Goal: Task Accomplishment & Management: Use online tool/utility

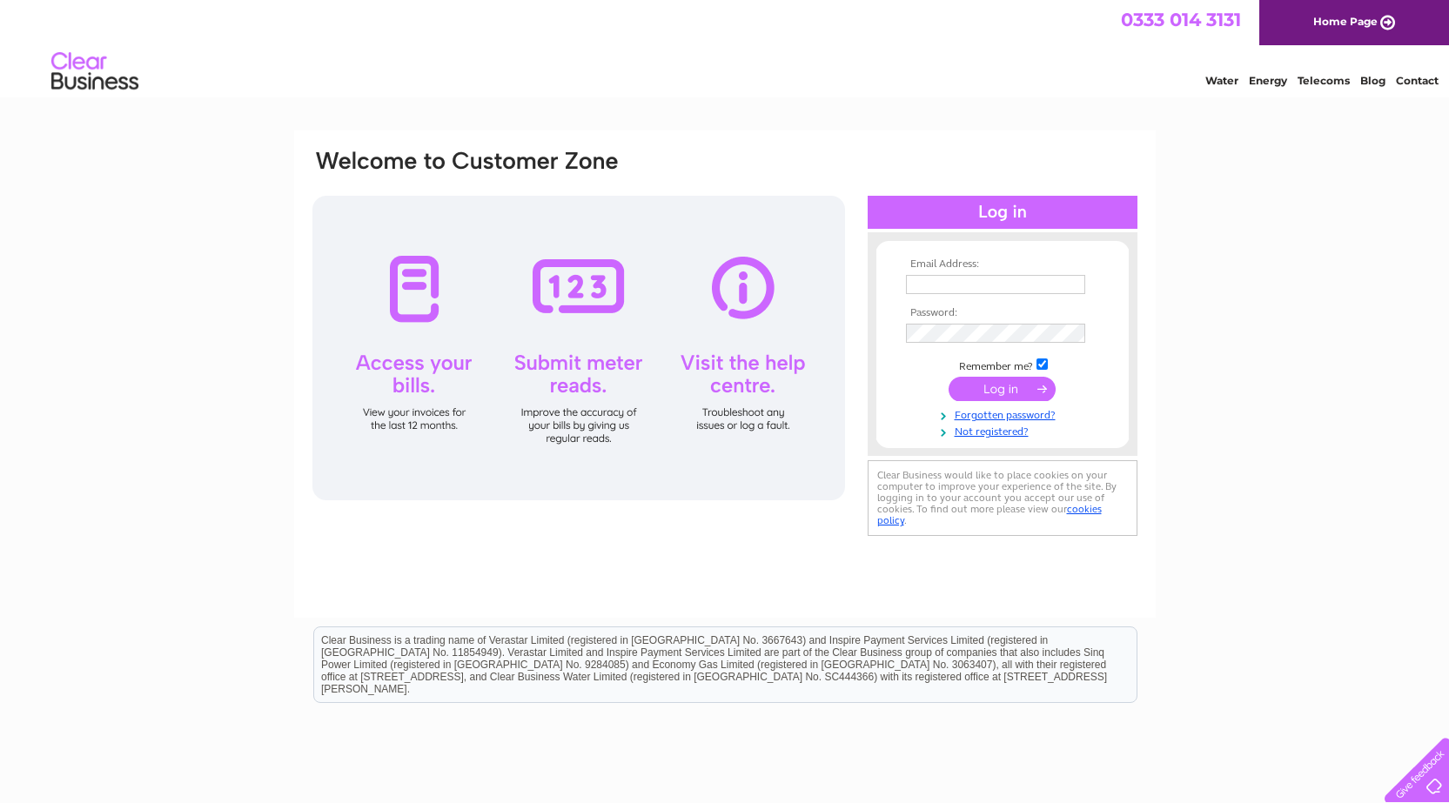
type input "ianjpattullo@gmail.com"
click at [1000, 387] on input "submit" at bounding box center [1002, 389] width 107 height 24
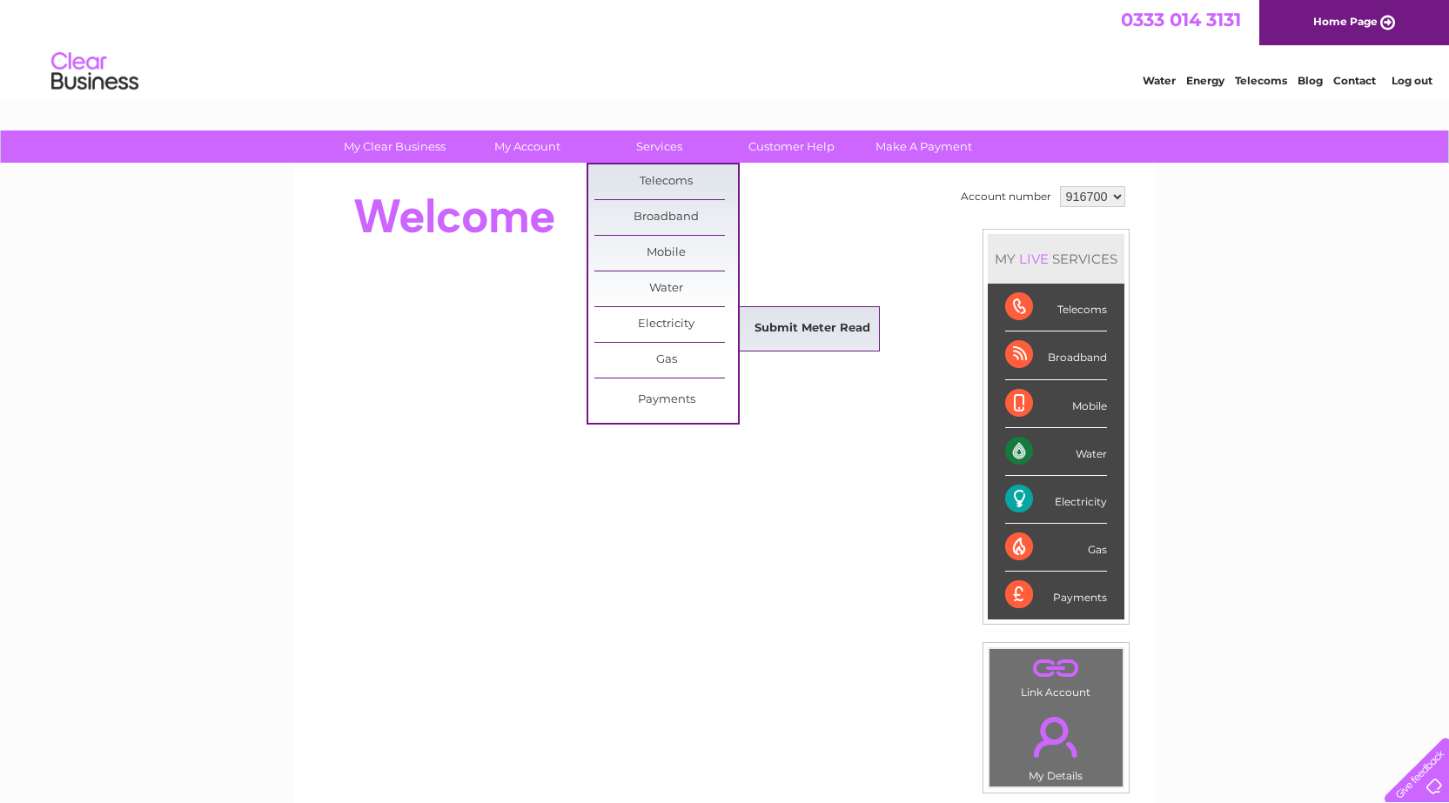
click at [779, 324] on link "Submit Meter Read" at bounding box center [813, 329] width 144 height 35
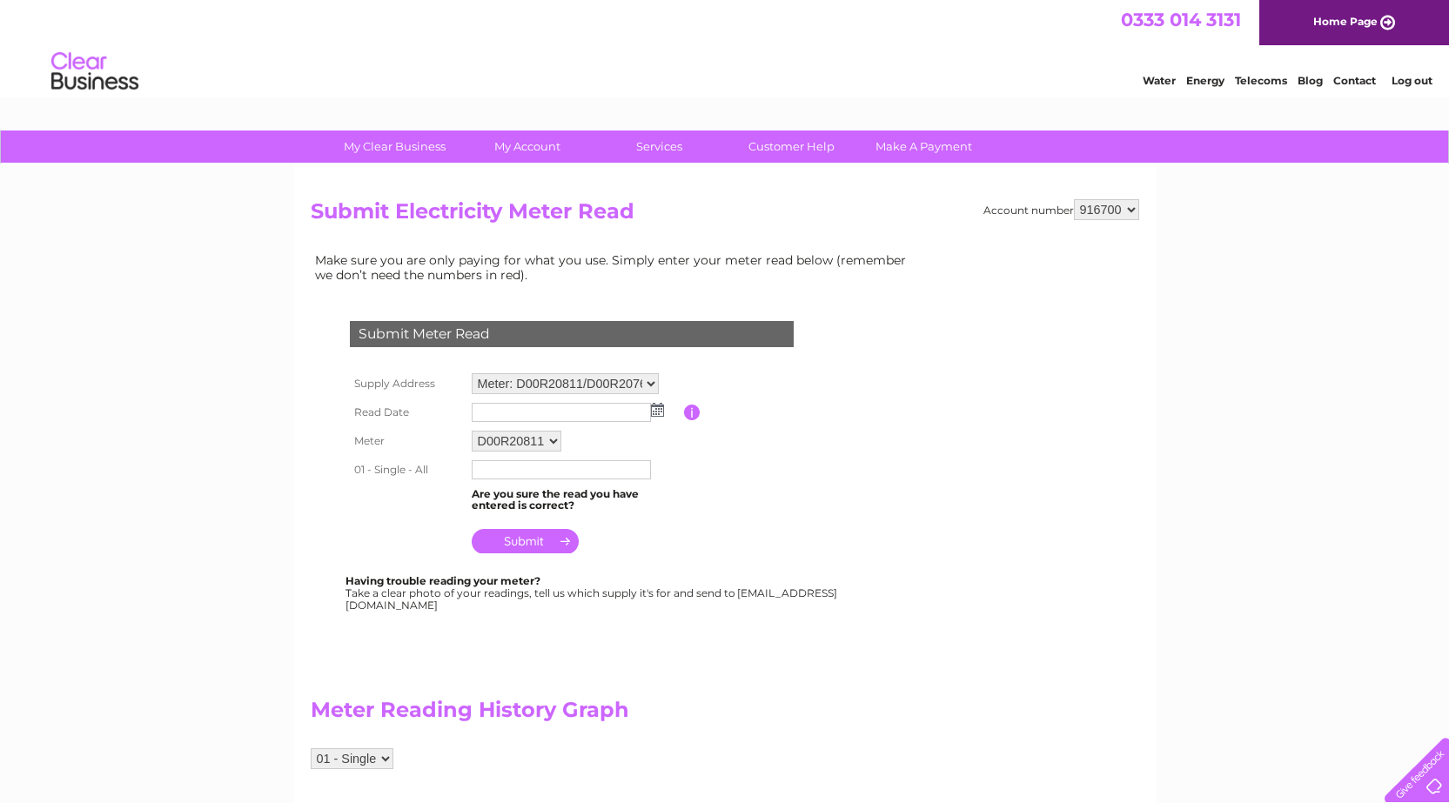
click at [655, 407] on img at bounding box center [657, 410] width 13 height 14
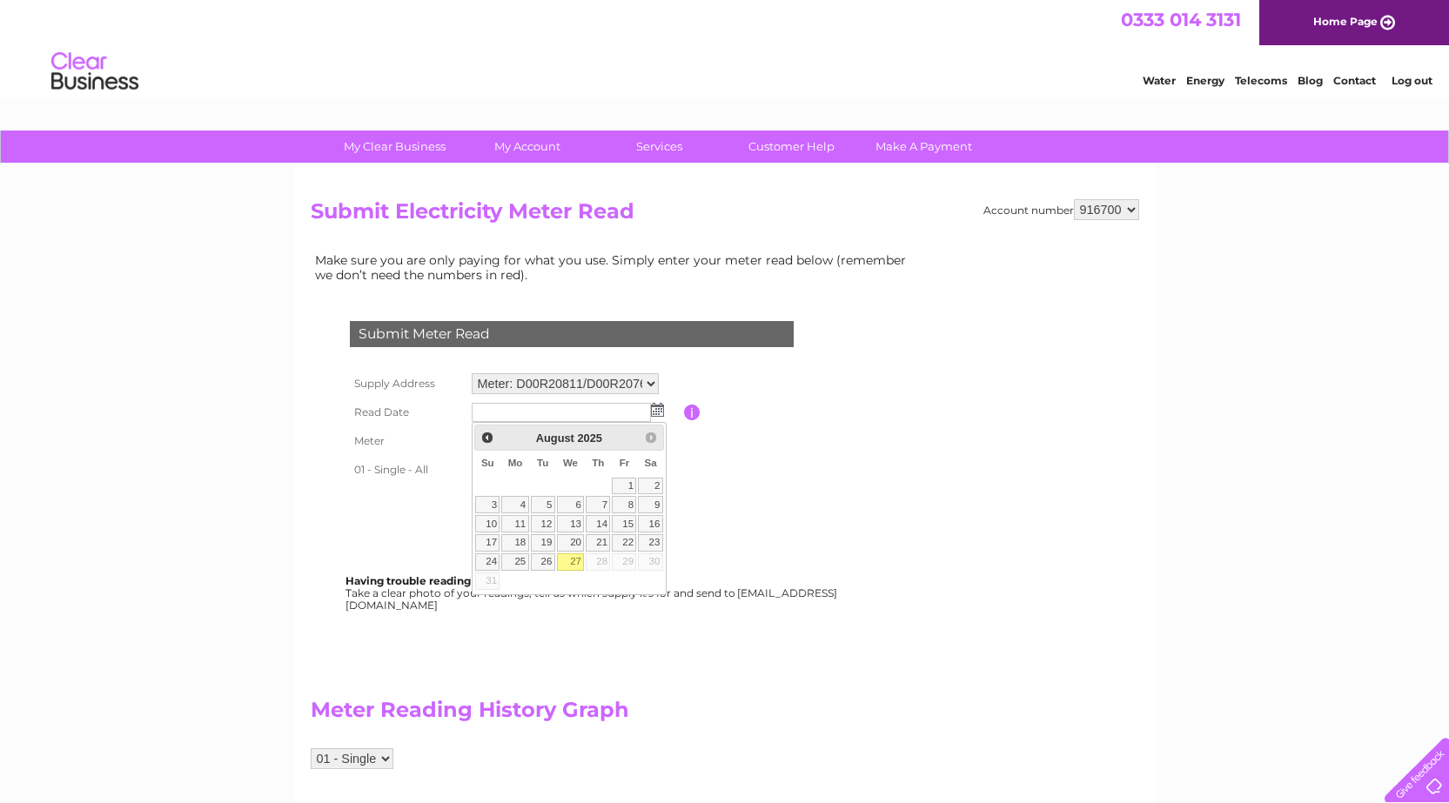
click at [573, 563] on link "27" at bounding box center [571, 562] width 28 height 17
type input "2025/08/27"
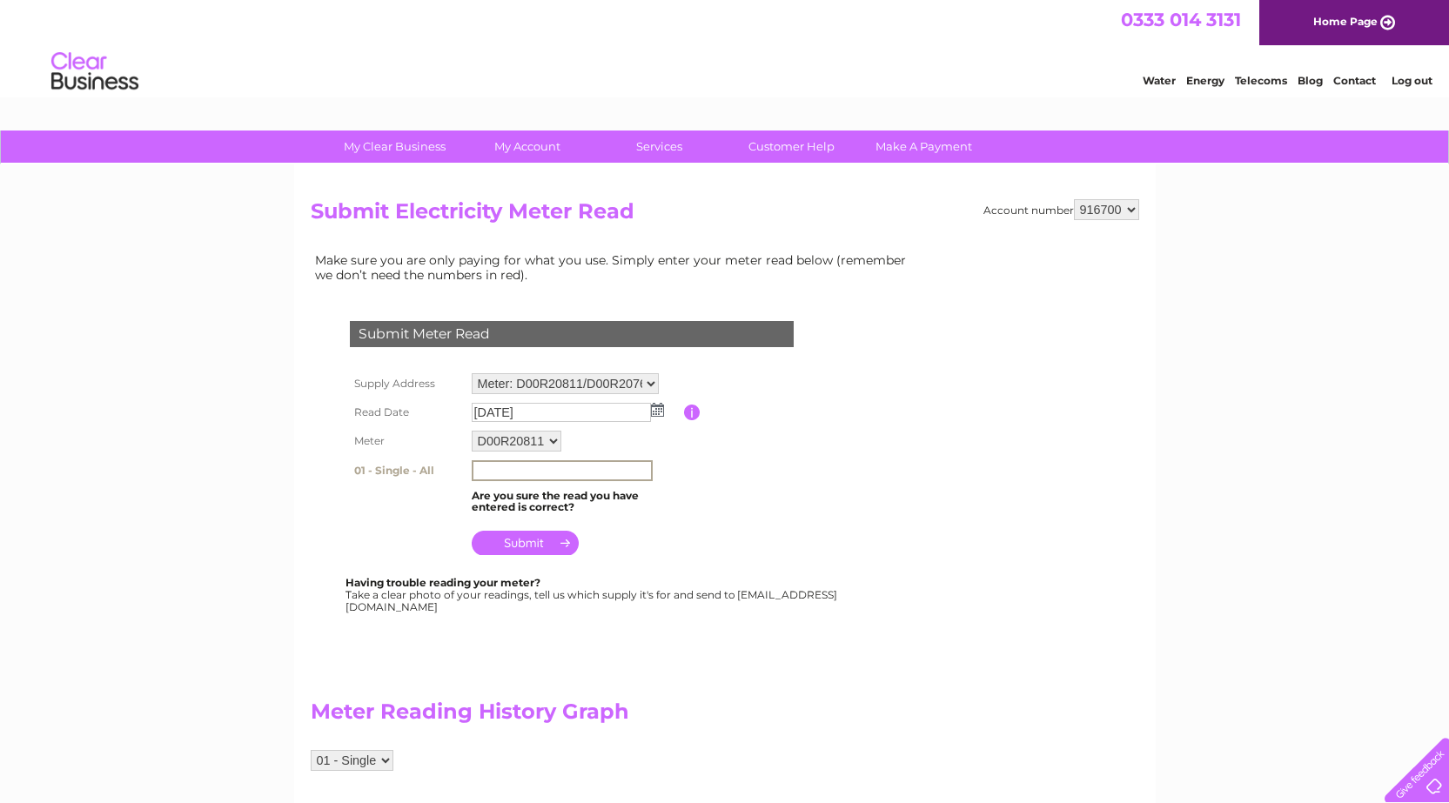
click at [562, 474] on input "text" at bounding box center [562, 470] width 181 height 21
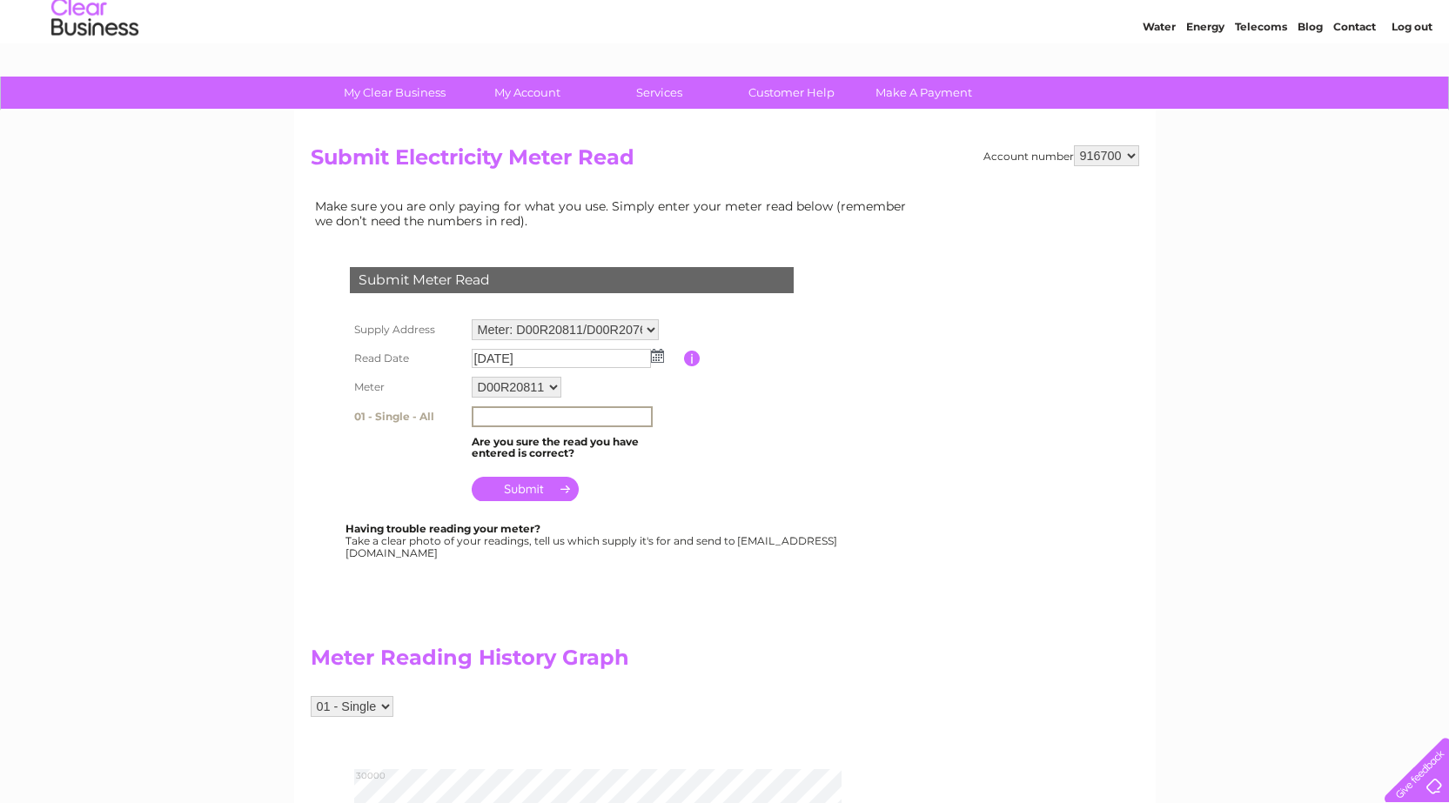
scroll to position [348, 0]
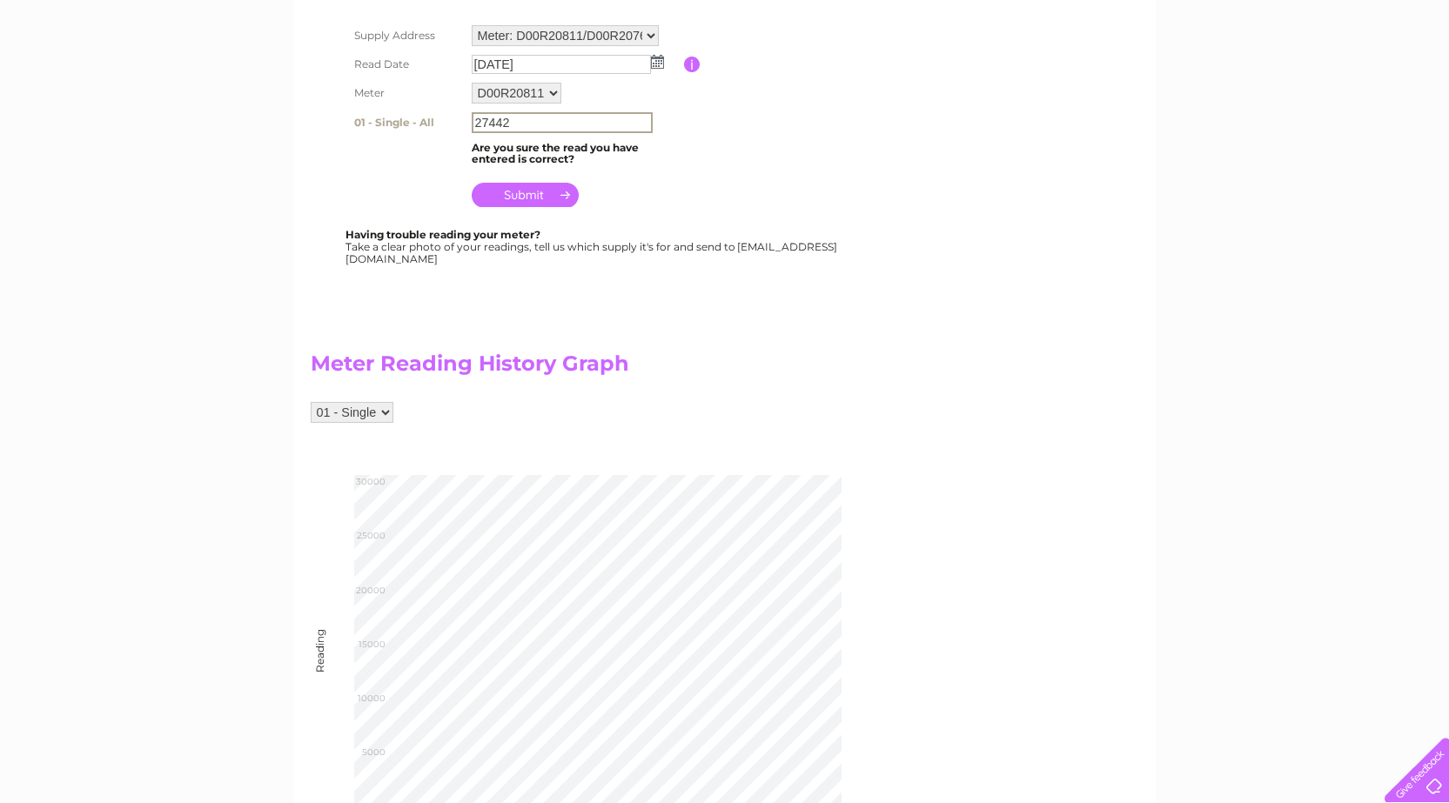
type input "27442"
click at [527, 199] on input "submit" at bounding box center [525, 193] width 107 height 24
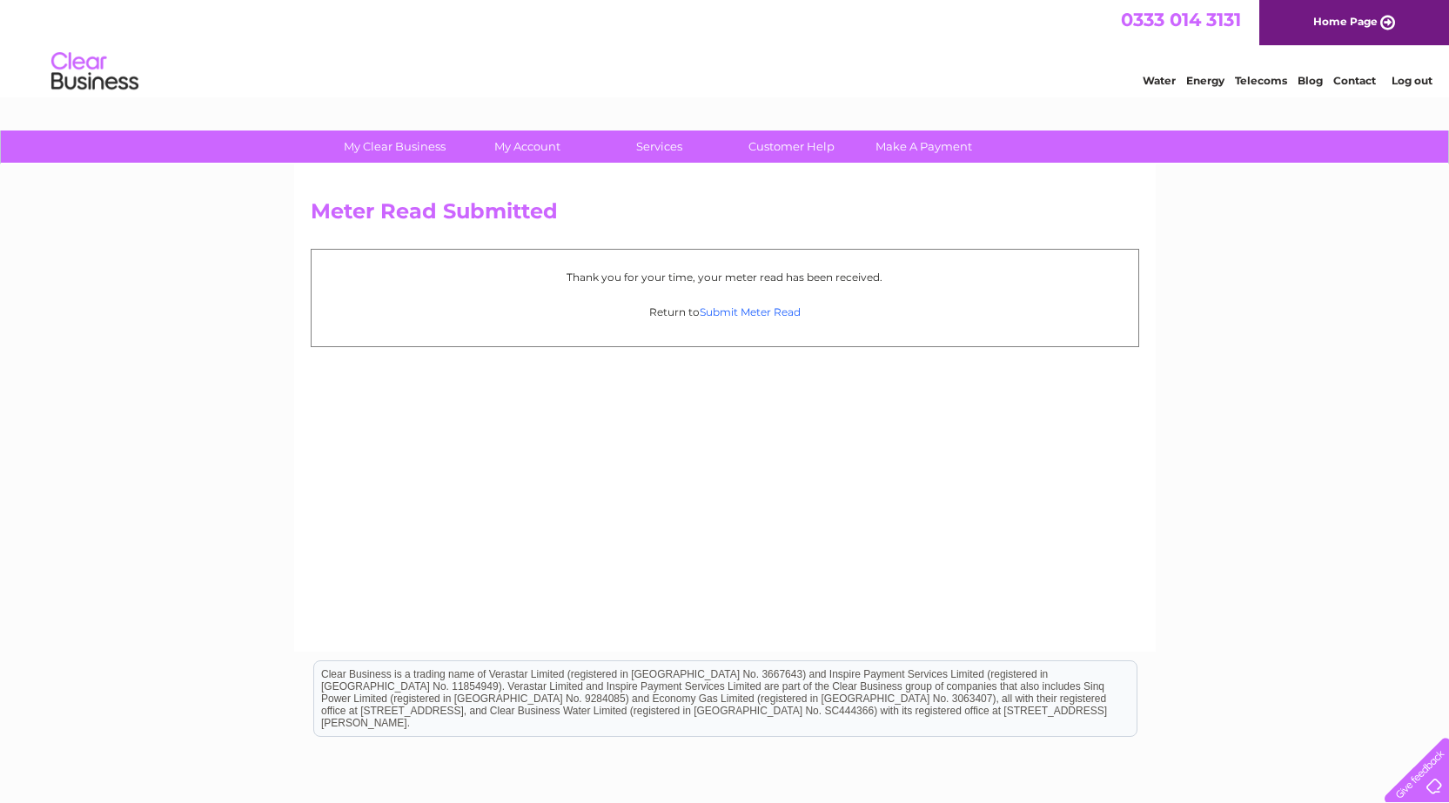
click at [722, 310] on link "Submit Meter Read" at bounding box center [750, 312] width 101 height 13
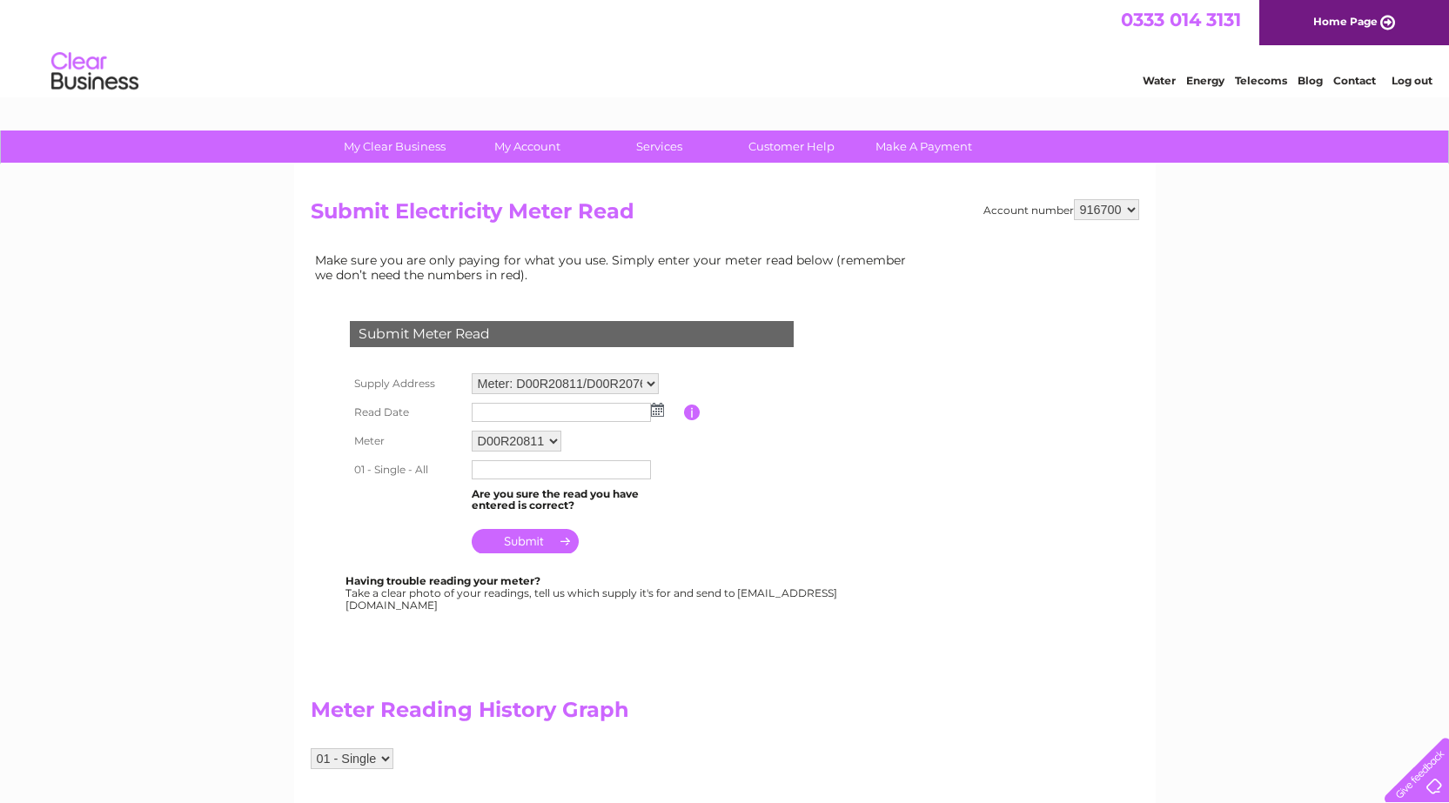
click at [531, 442] on select "D00R20811 D00R20766 D00R20768" at bounding box center [517, 441] width 90 height 21
select select "166746"
click at [472, 431] on select "D00R20811 D00R20766 D00R20768" at bounding box center [517, 442] width 91 height 23
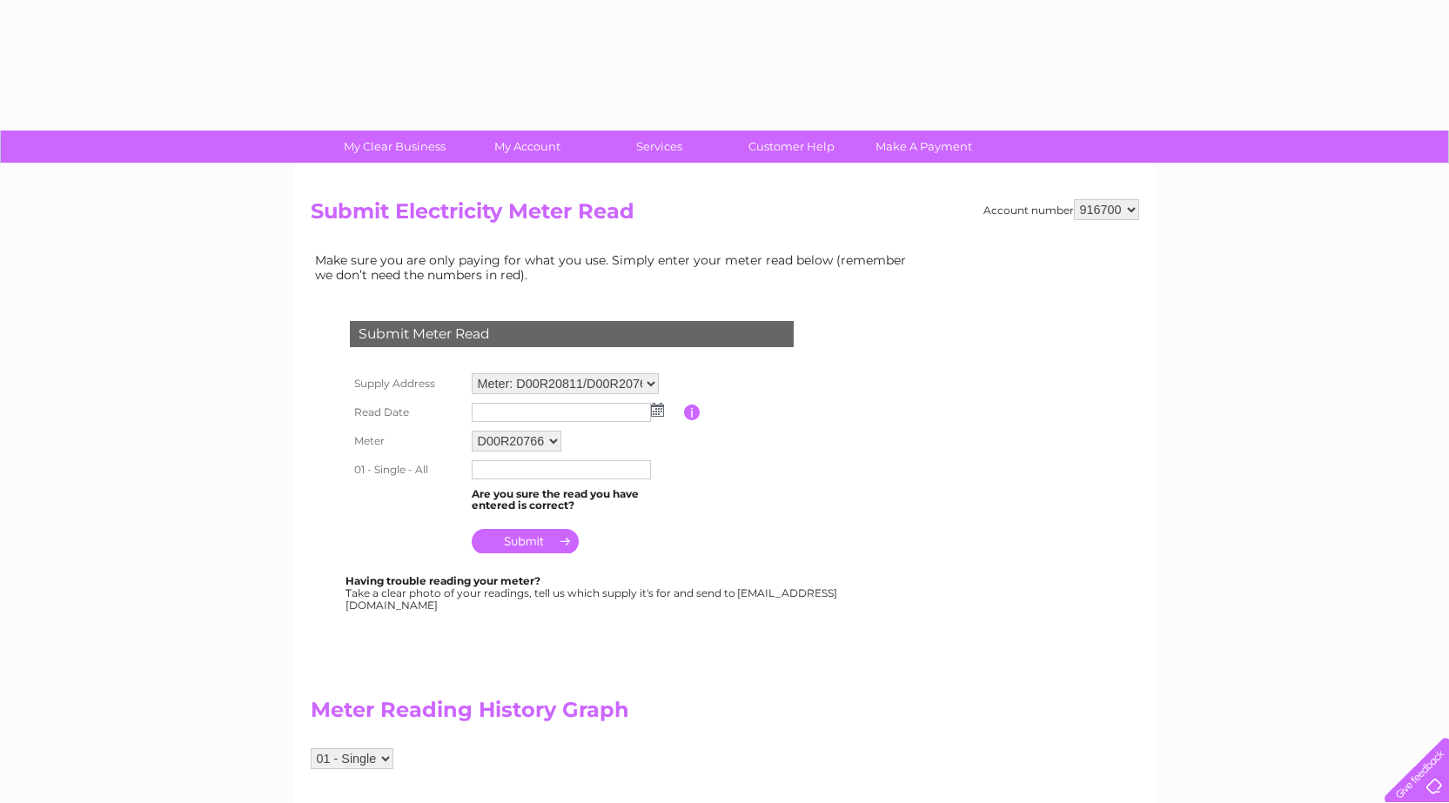
click at [655, 413] on img at bounding box center [657, 410] width 13 height 14
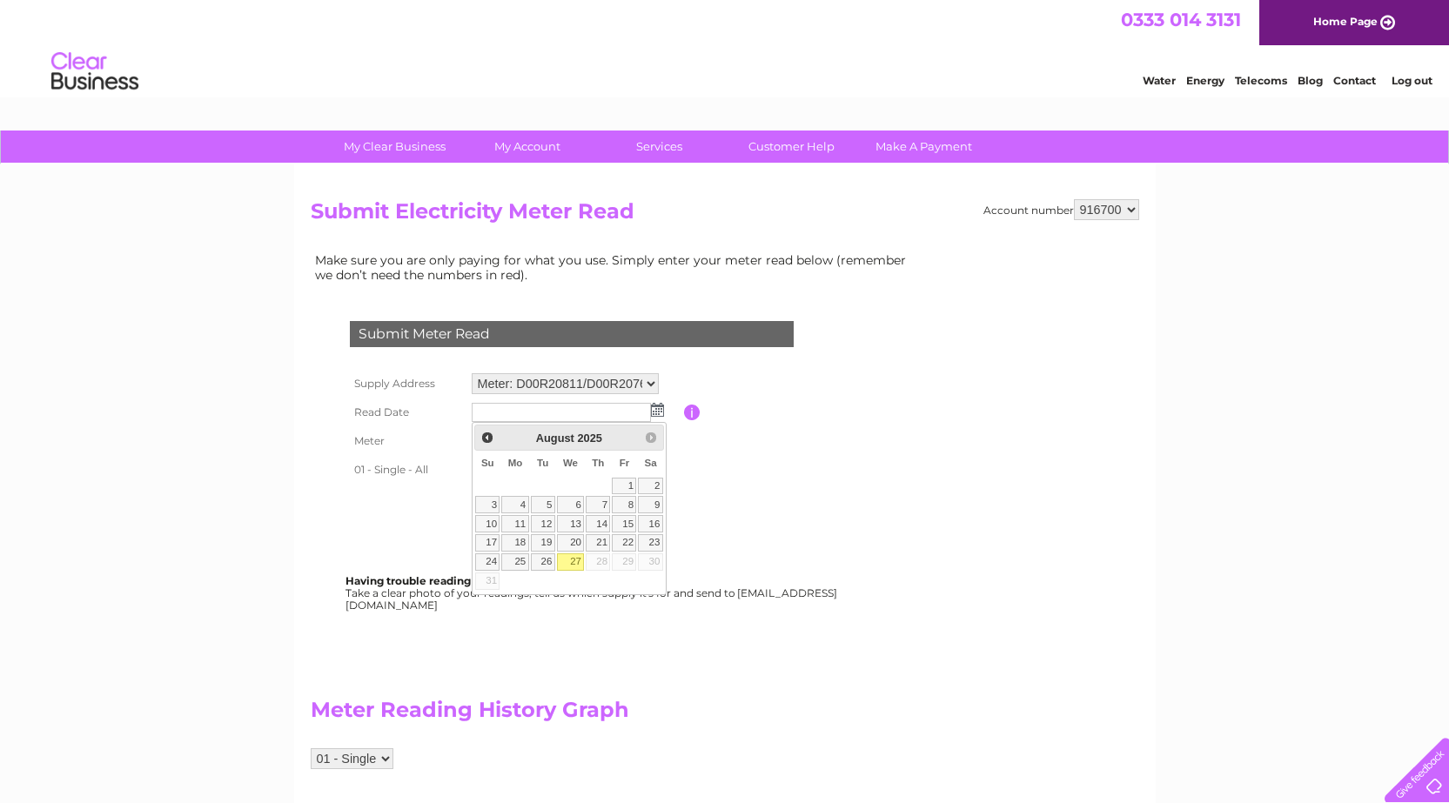
click at [572, 564] on link "27" at bounding box center [571, 562] width 28 height 17
type input "2025/08/27"
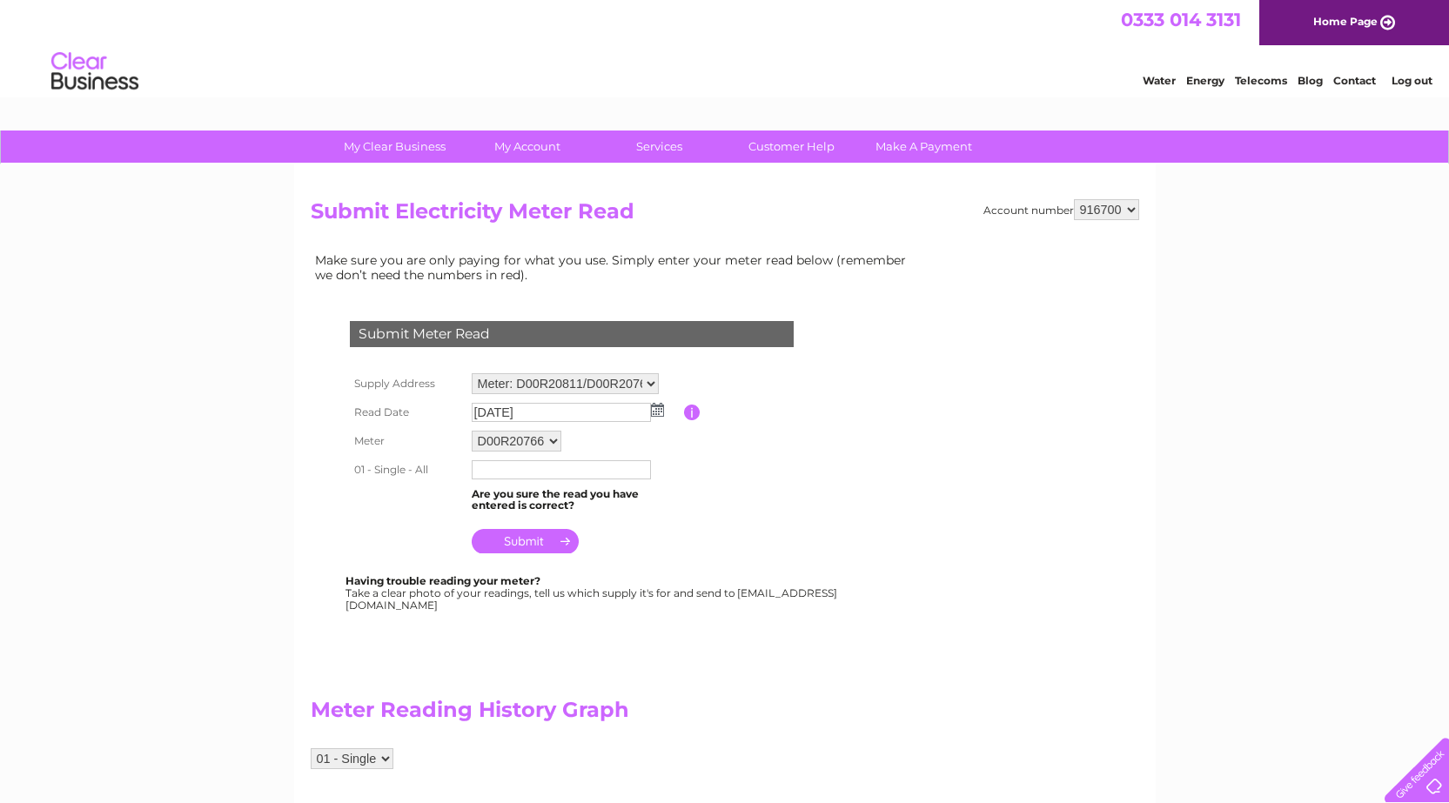
click at [573, 470] on input "text" at bounding box center [561, 469] width 179 height 19
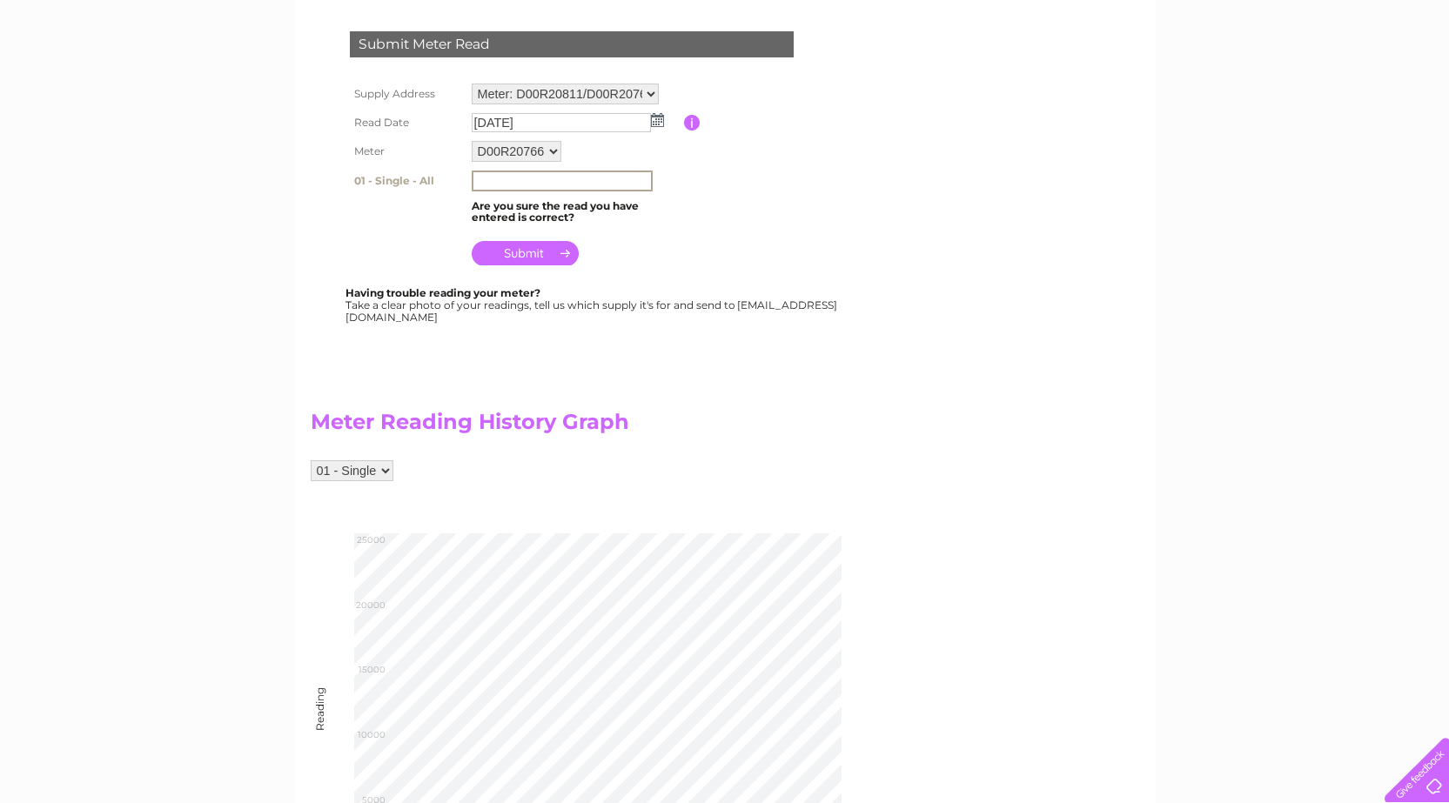
scroll to position [348, 0]
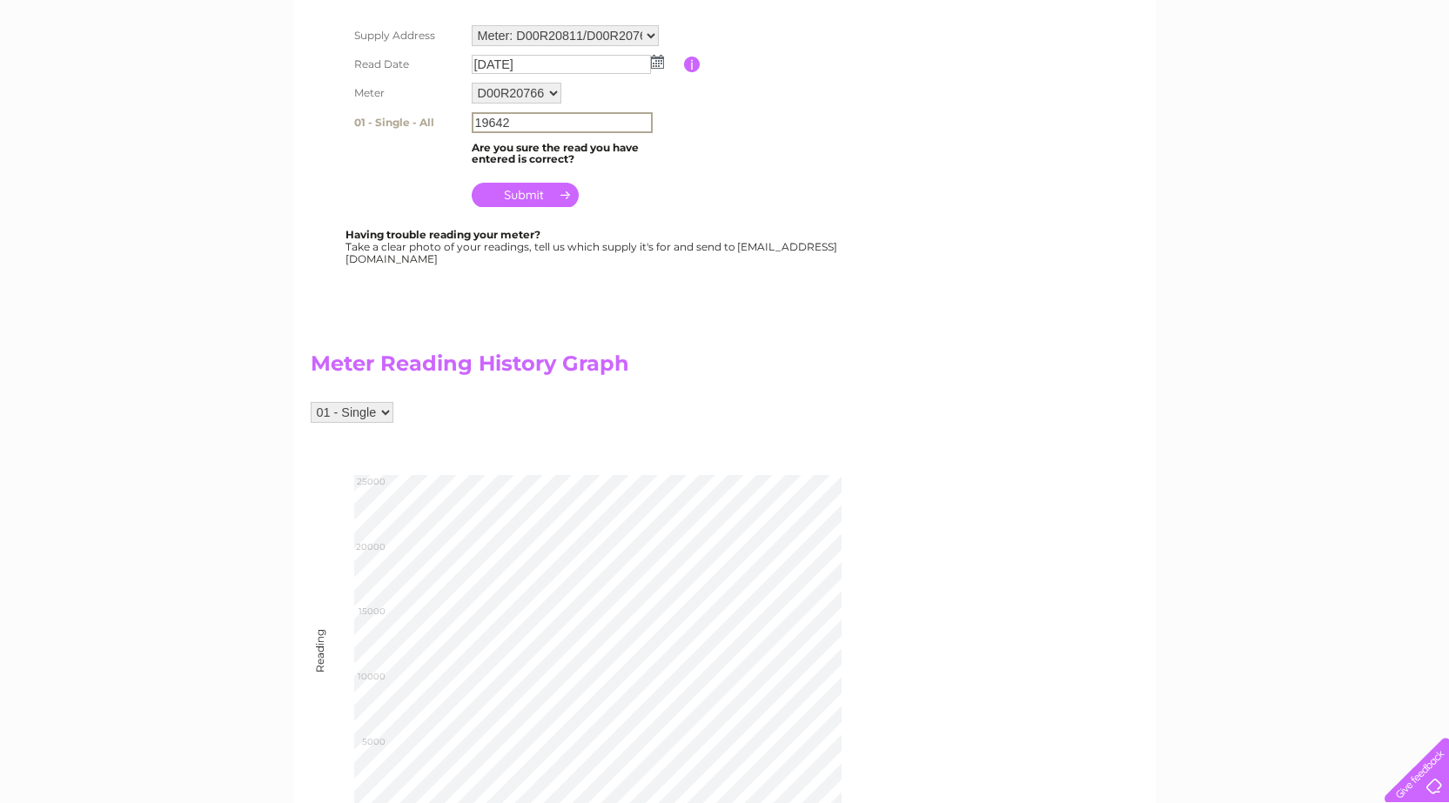
type input "19642"
click at [493, 193] on input "submit" at bounding box center [525, 193] width 107 height 24
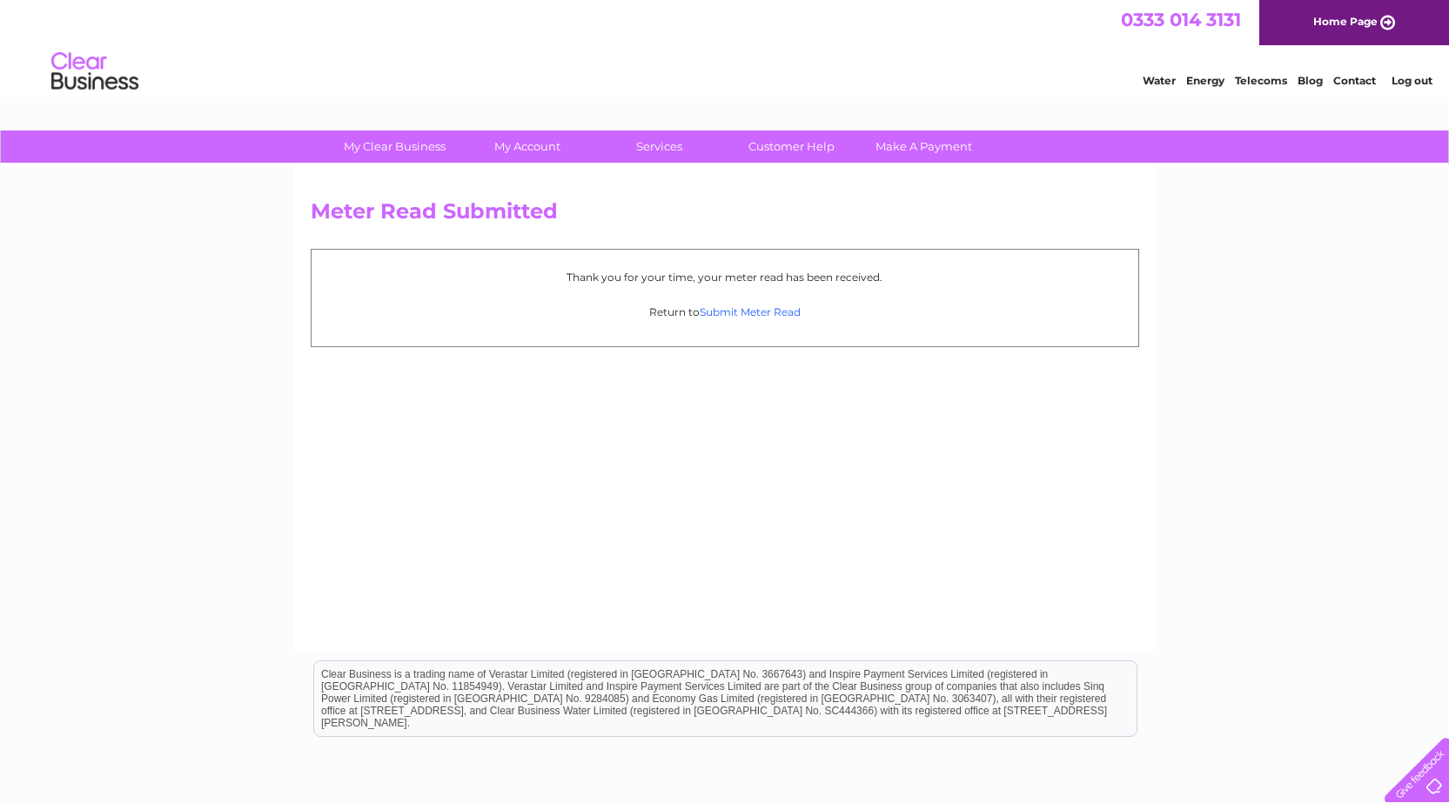
click at [715, 306] on link "Submit Meter Read" at bounding box center [750, 312] width 101 height 13
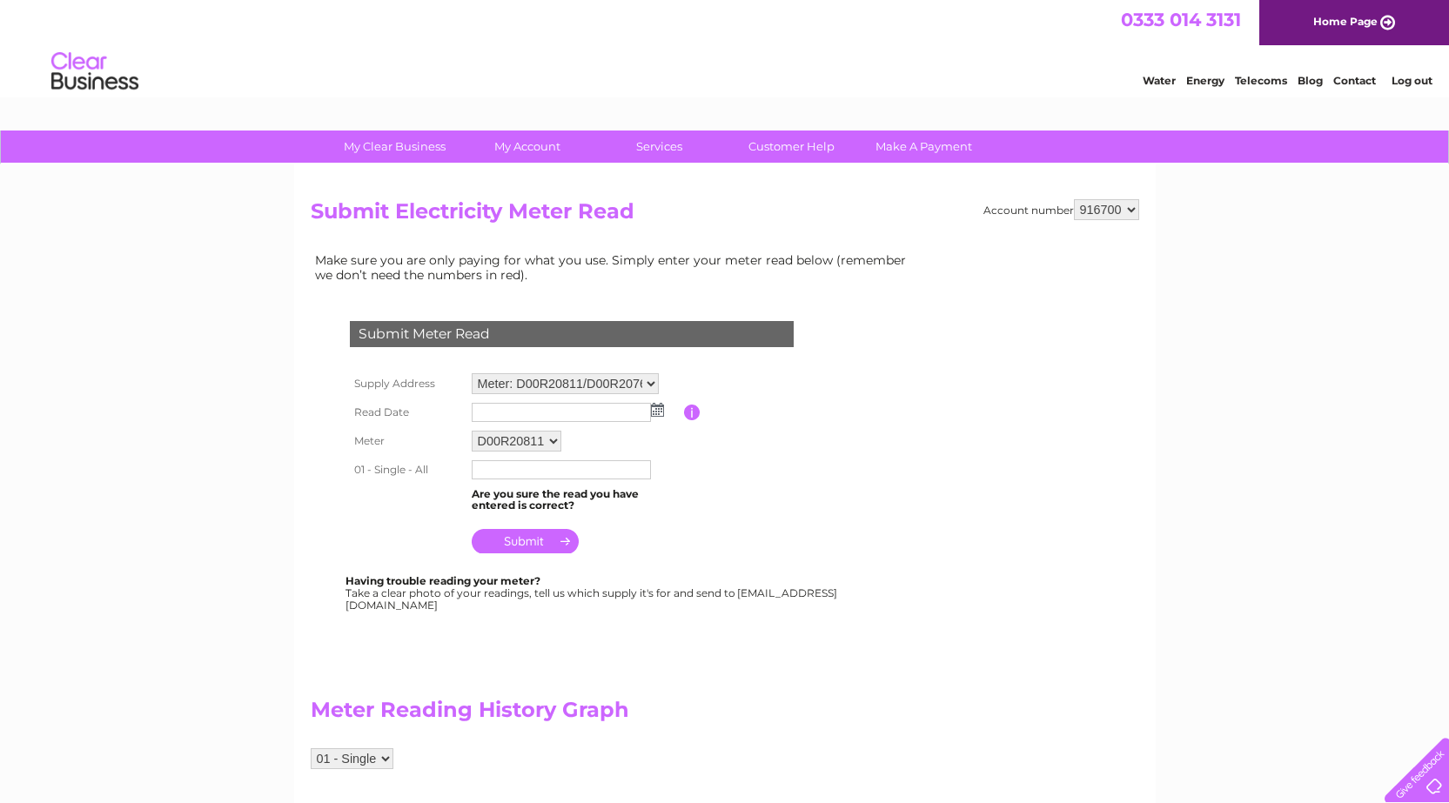
click at [554, 443] on select "D00R20811 D00R20766 D00R20768" at bounding box center [517, 441] width 90 height 21
select select "166747"
click at [472, 431] on select "D00R20811 D00R20766 D00R20768" at bounding box center [517, 442] width 91 height 23
click at [654, 413] on img at bounding box center [657, 410] width 13 height 14
click at [654, 409] on img at bounding box center [657, 410] width 13 height 14
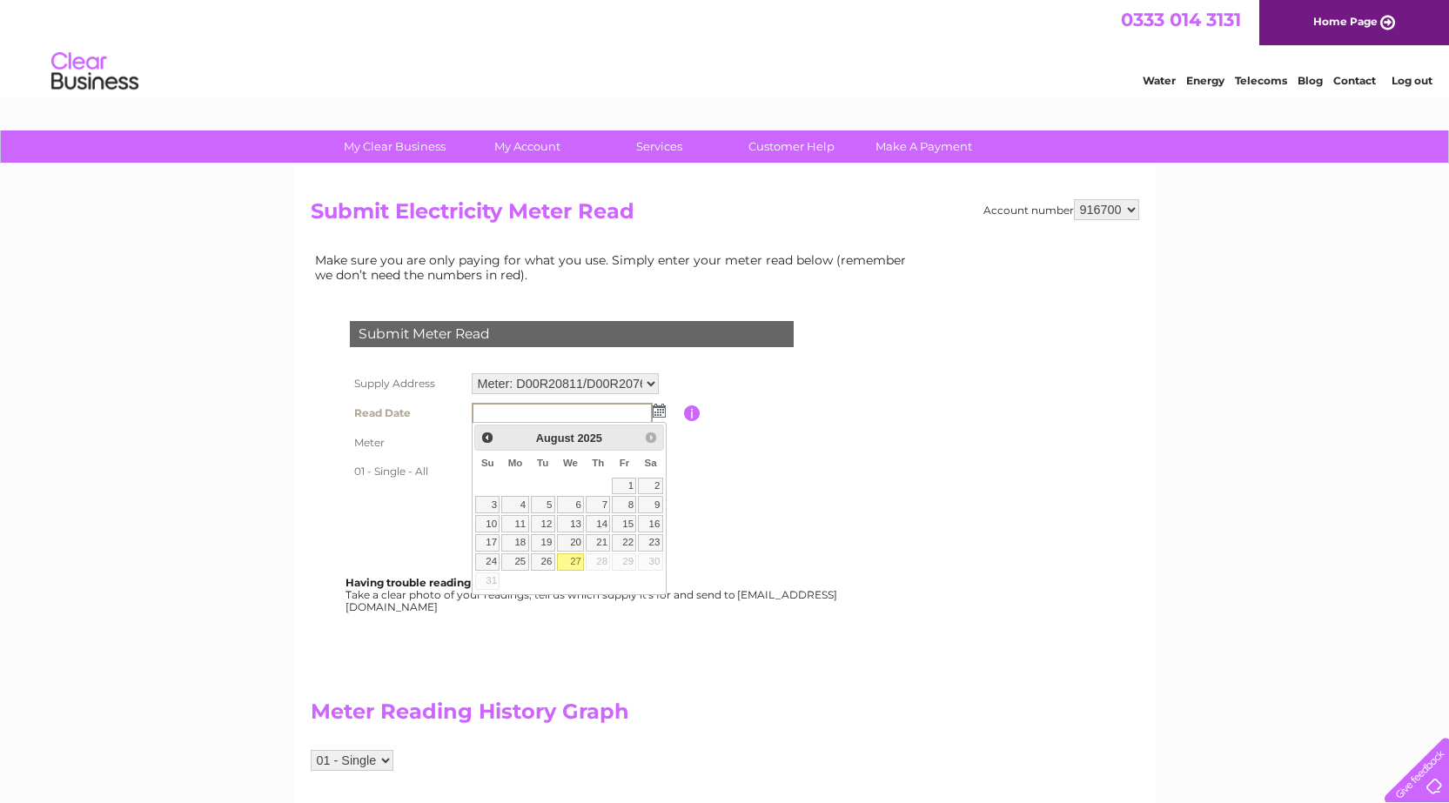
click at [571, 561] on link "27" at bounding box center [571, 562] width 28 height 17
type input "2025/08/27"
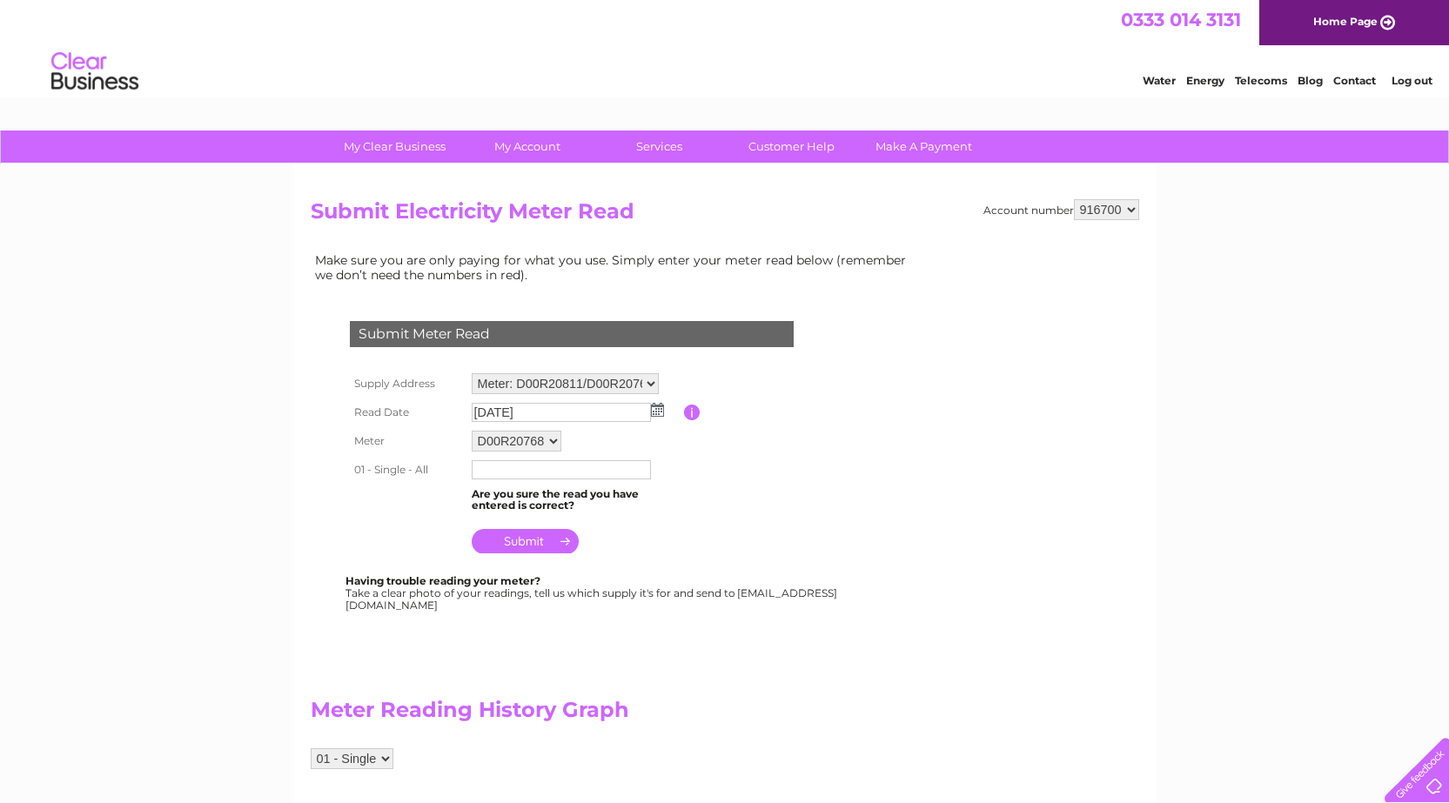
click at [562, 465] on input "text" at bounding box center [561, 469] width 179 height 19
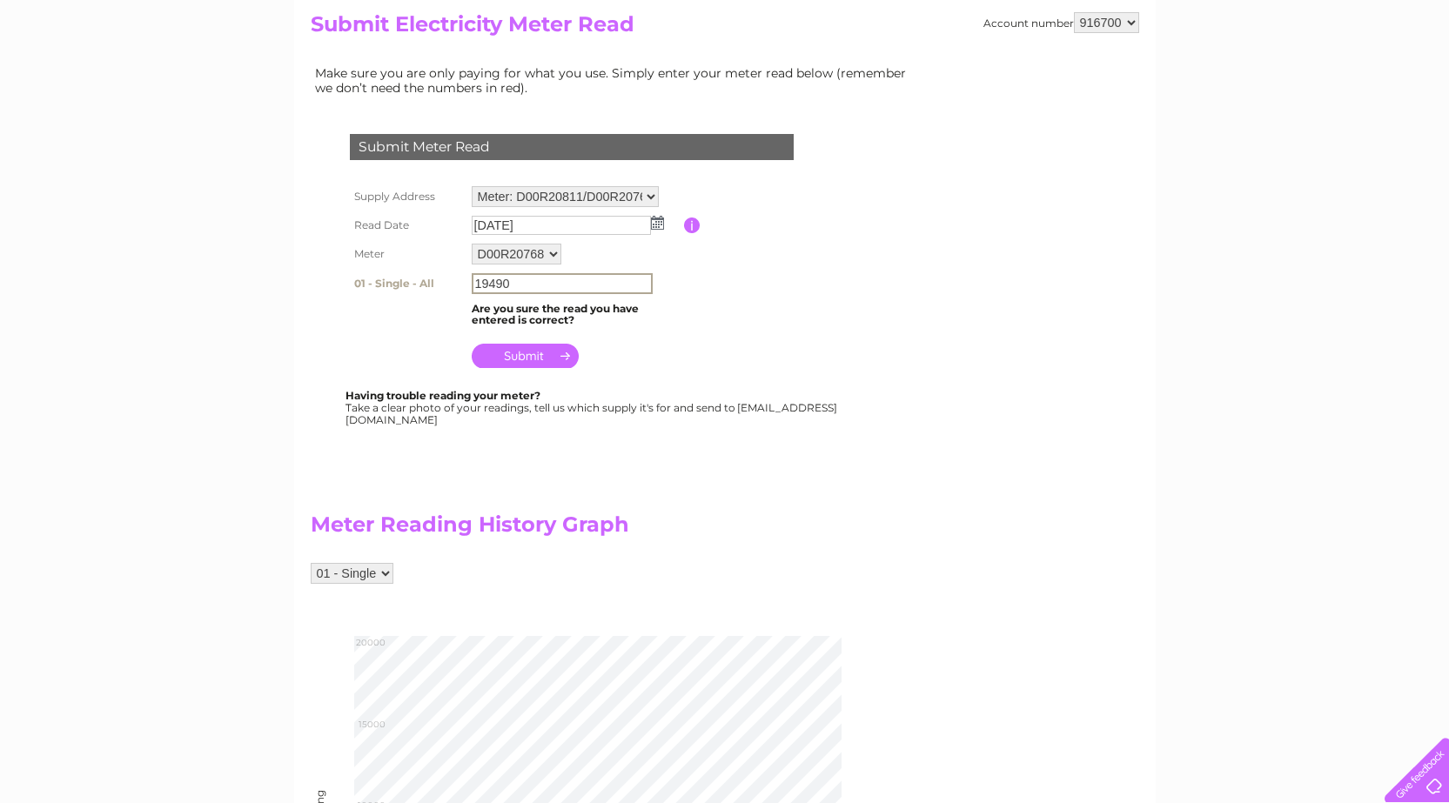
scroll to position [174, 0]
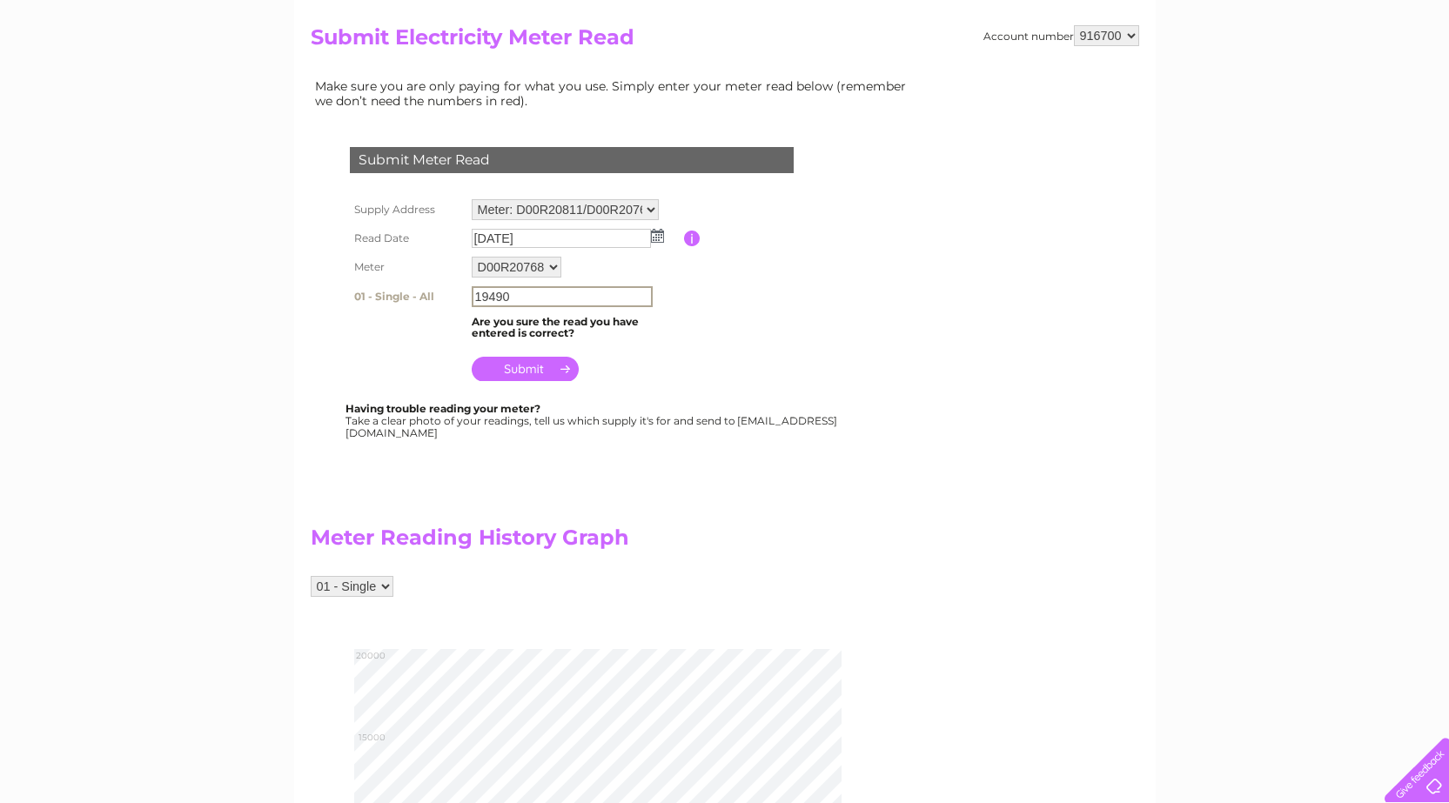
type input "19490"
click at [521, 370] on input "submit" at bounding box center [525, 367] width 107 height 24
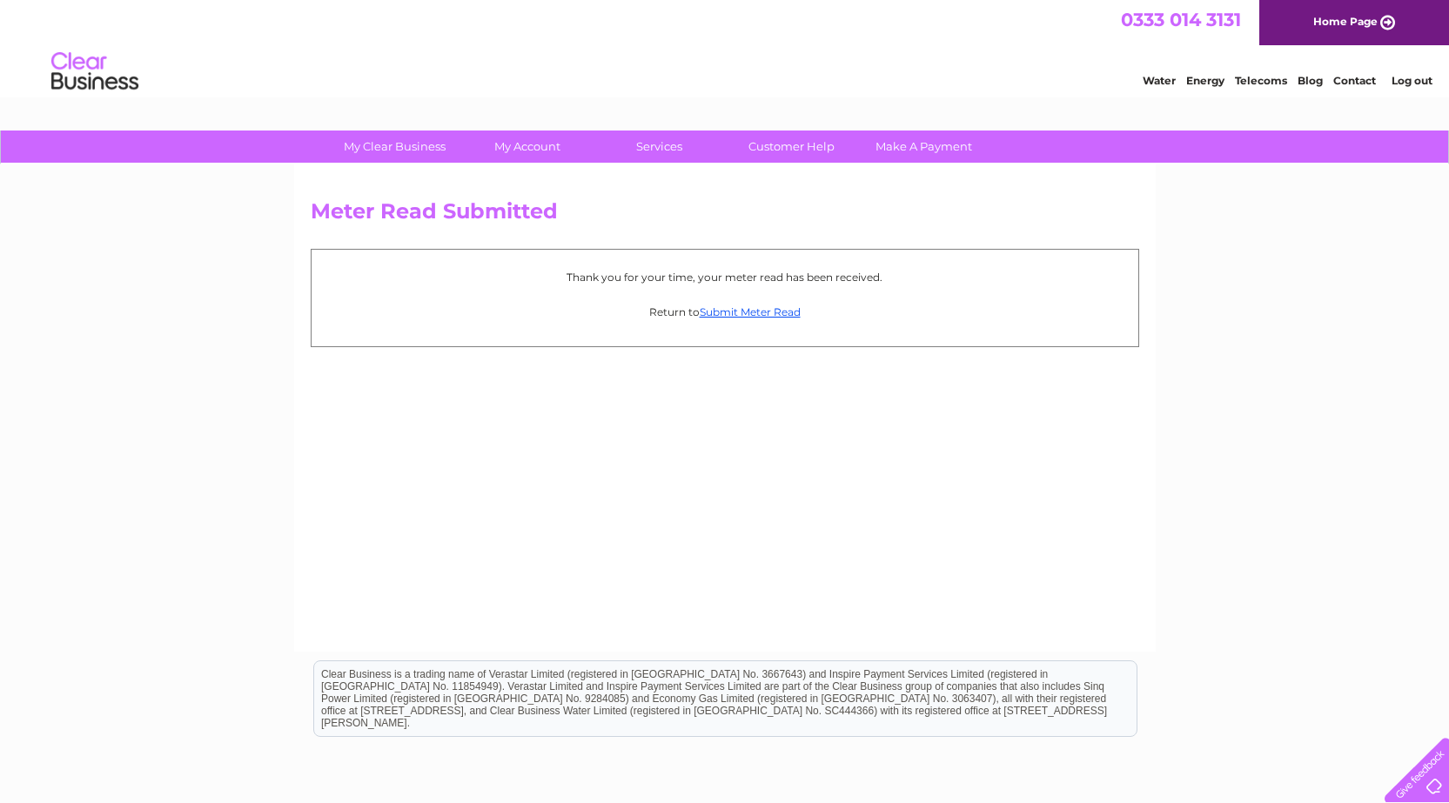
click at [1421, 87] on link "Log out" at bounding box center [1412, 80] width 41 height 13
